Goal: Transaction & Acquisition: Purchase product/service

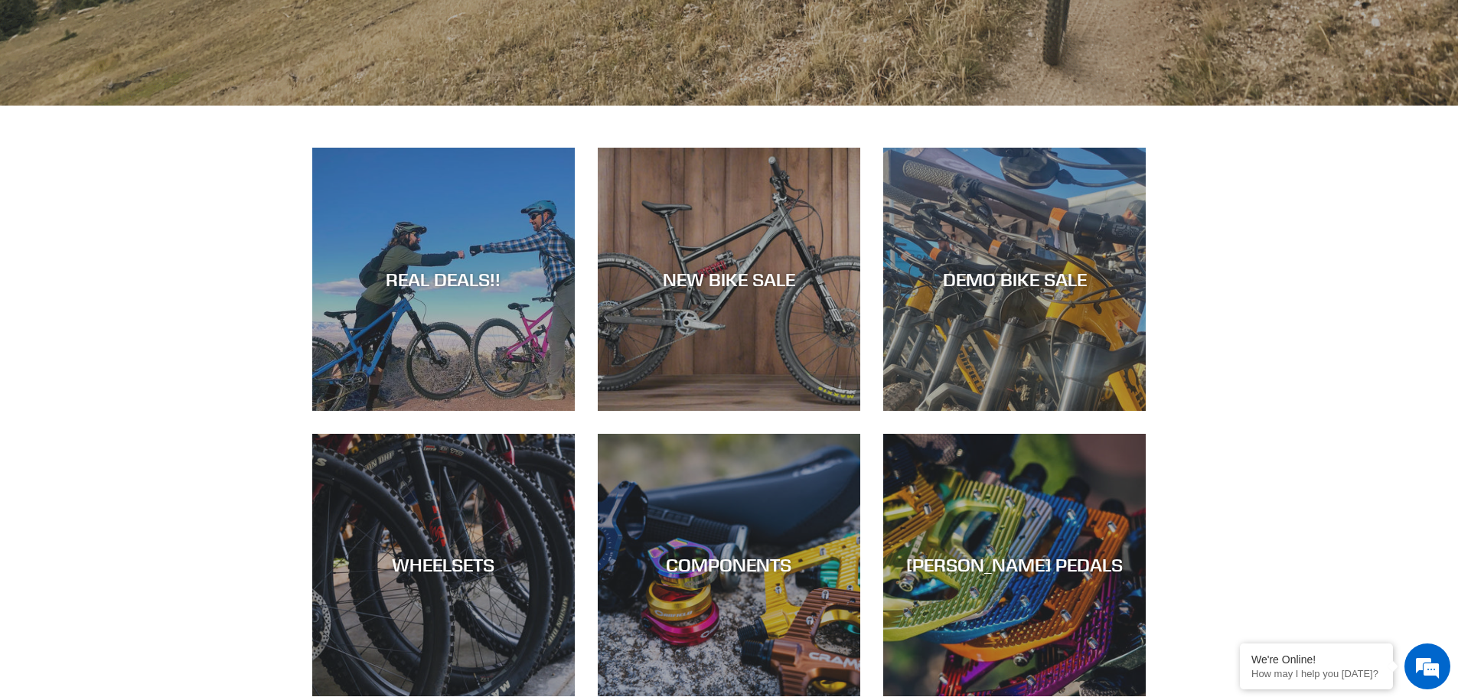
scroll to position [689, 0]
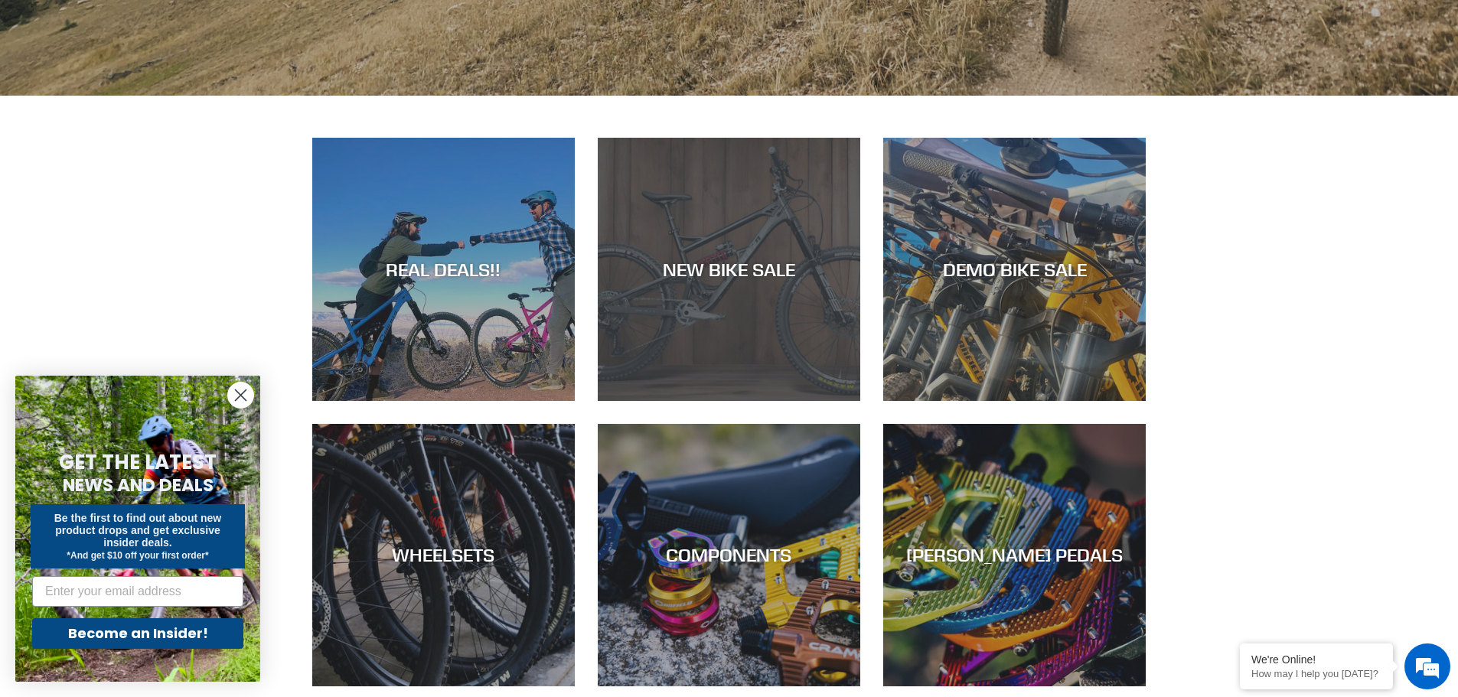
click at [708, 401] on div "NEW BIKE SALE" at bounding box center [729, 401] width 262 height 0
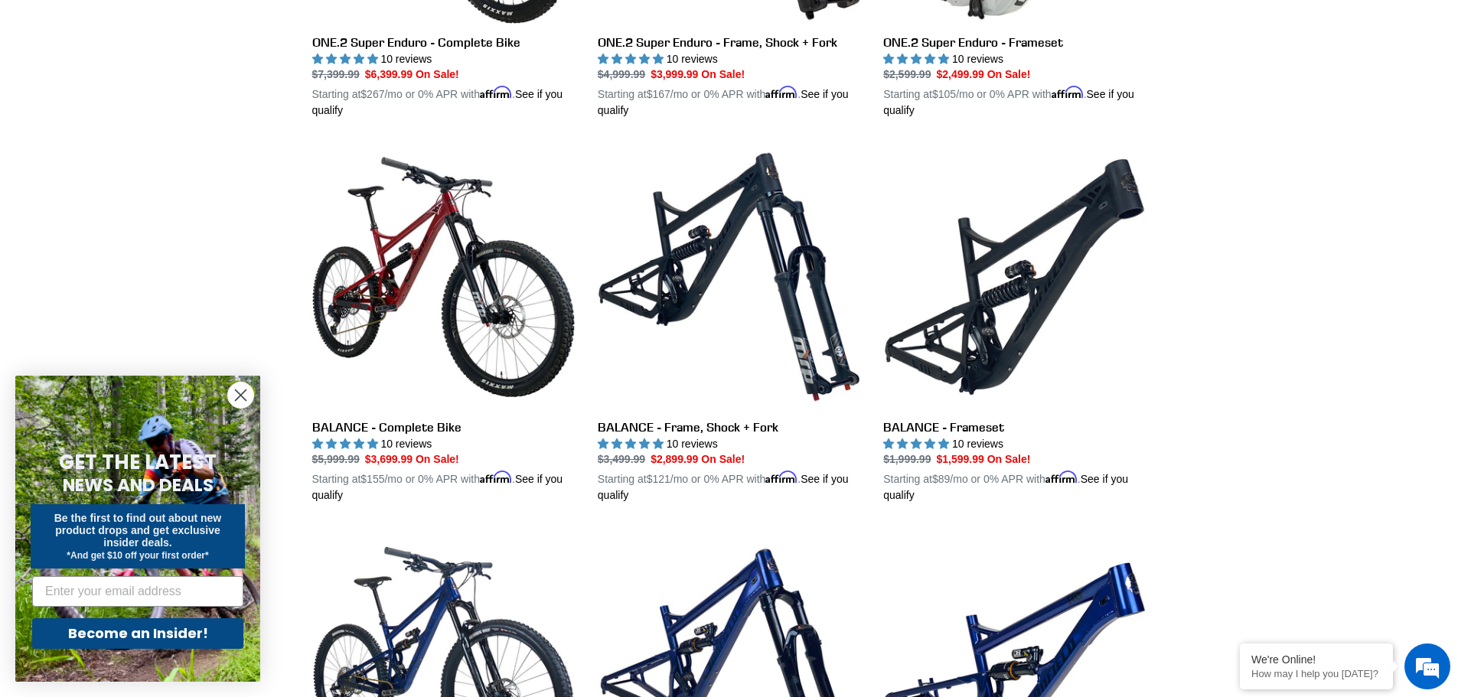
scroll to position [1454, 0]
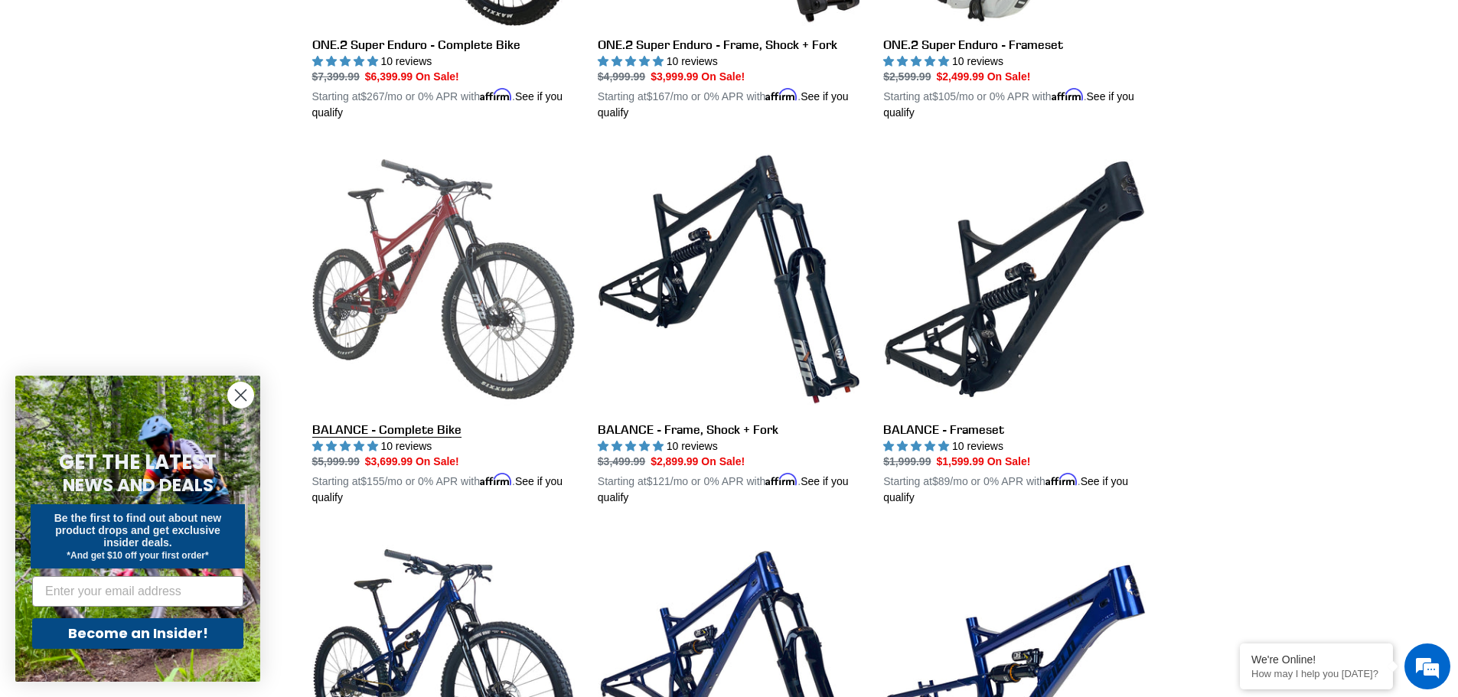
click at [406, 269] on link "BALANCE - Complete Bike" at bounding box center [443, 327] width 262 height 358
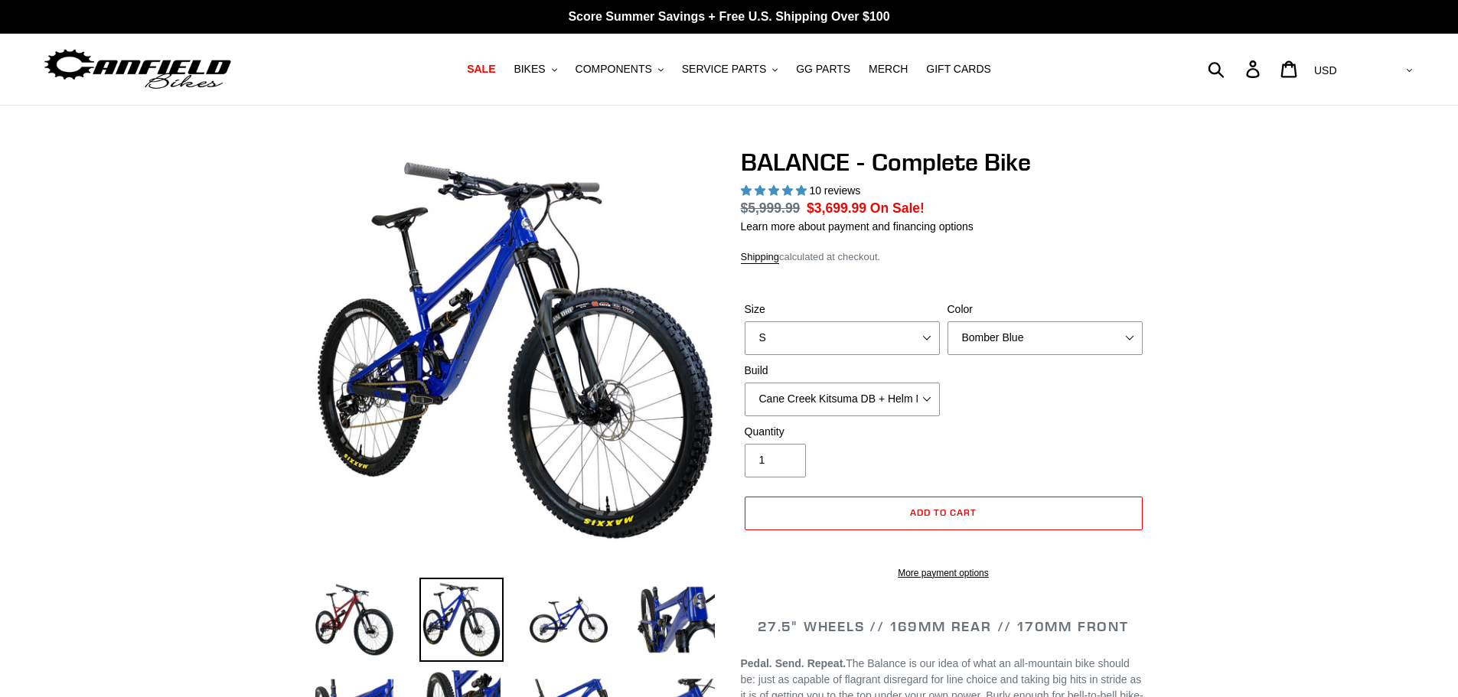
scroll to position [230, 0]
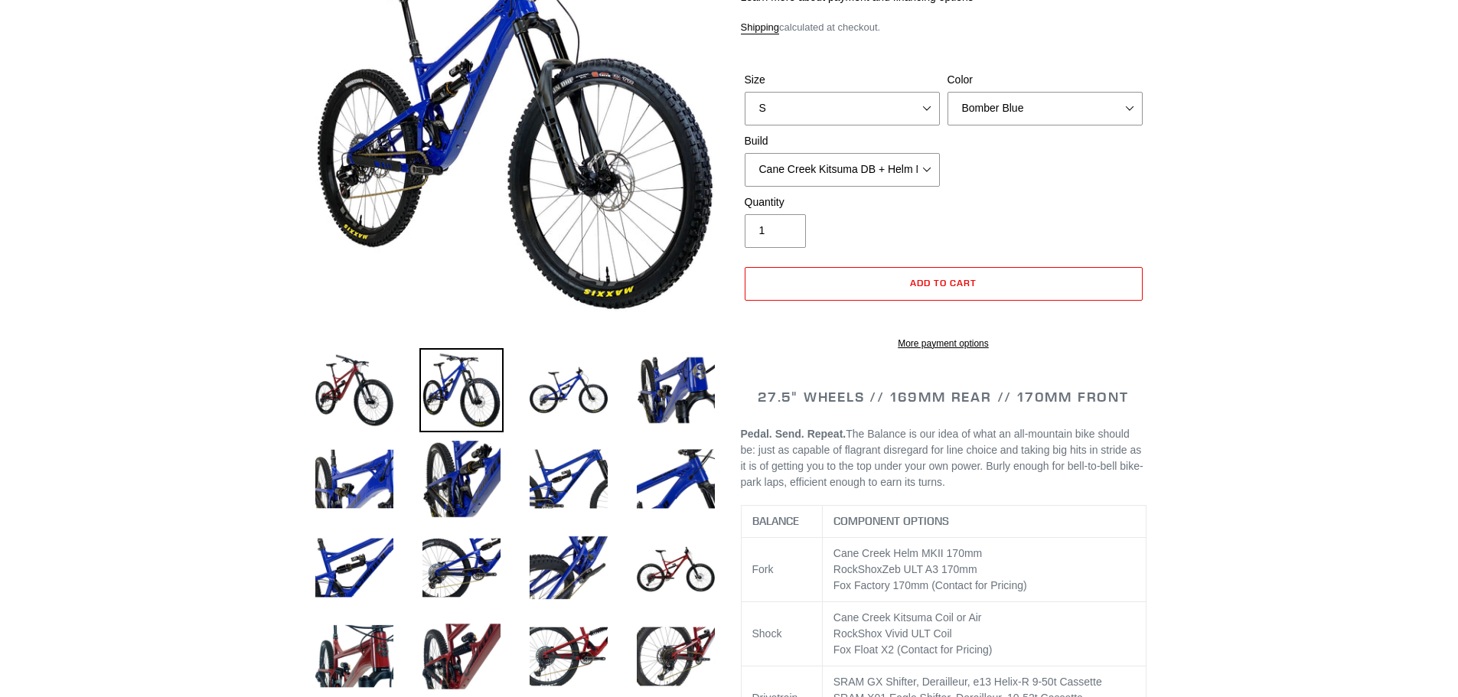
select select "highest-rating"
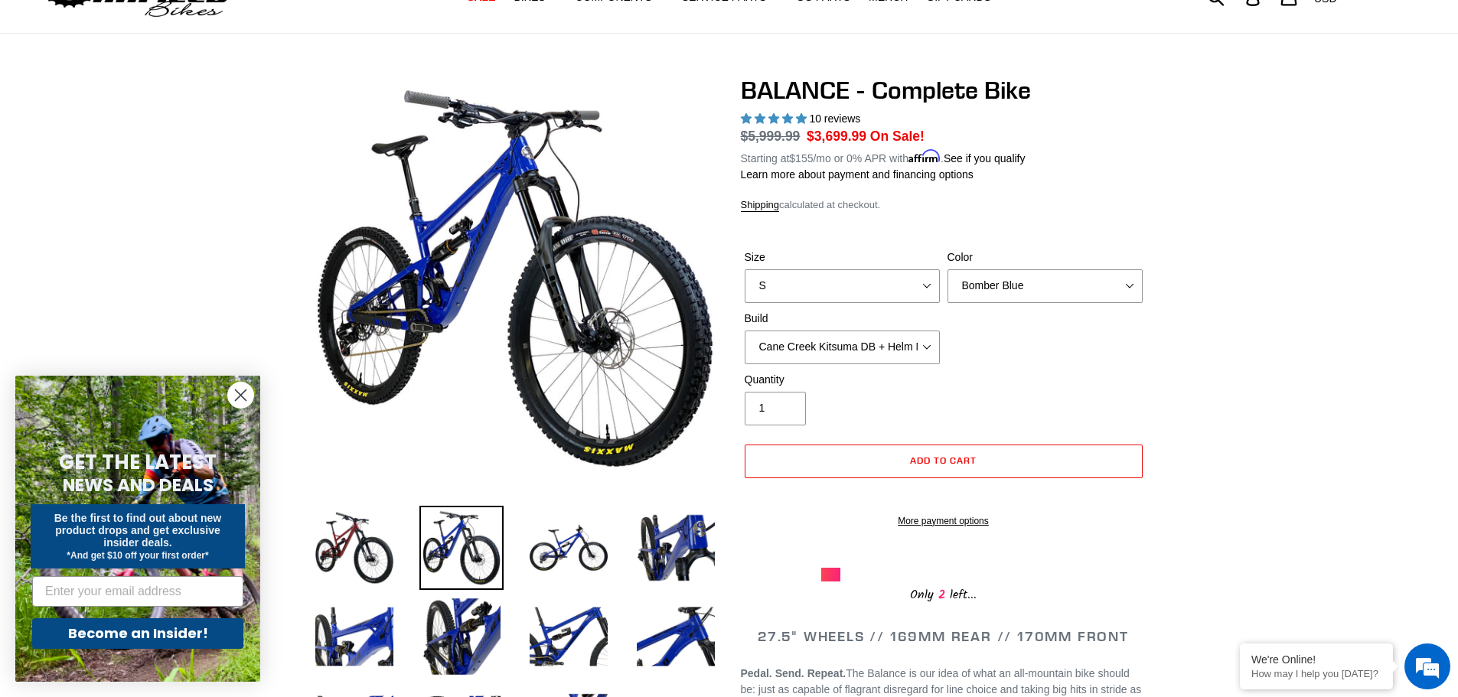
scroll to position [0, 0]
